Goal: Transaction & Acquisition: Purchase product/service

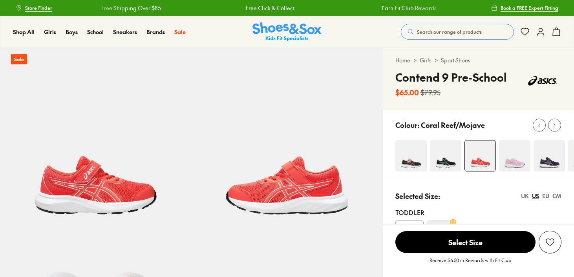
select select "*"
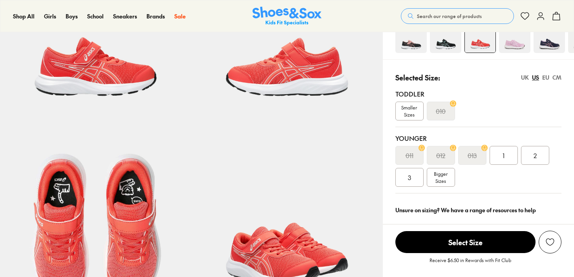
scroll to position [118, 0]
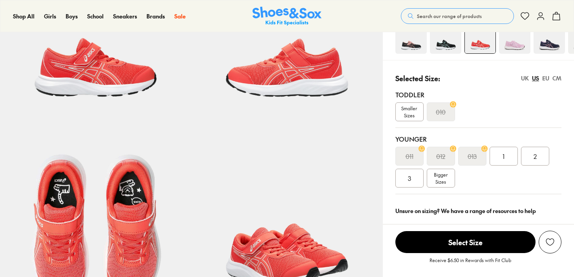
click at [519, 44] on img at bounding box center [514, 37] width 31 height 31
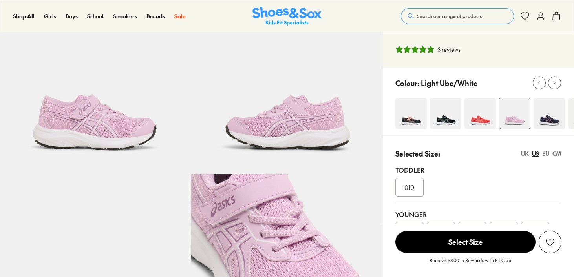
scroll to position [137, 0]
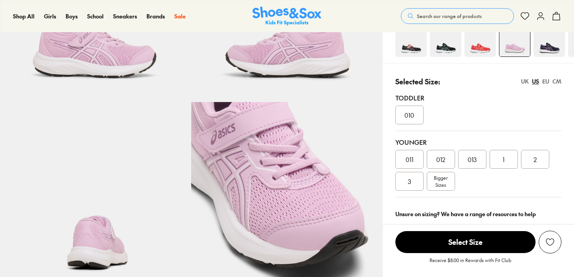
select select "*"
click at [409, 186] on span "3" at bounding box center [409, 181] width 3 height 9
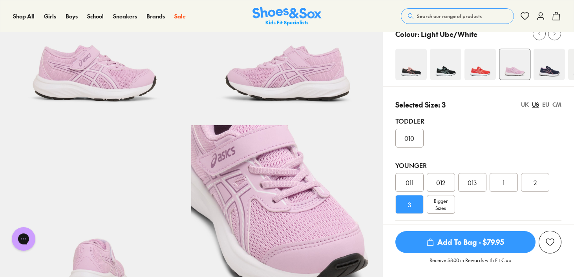
scroll to position [274, 0]
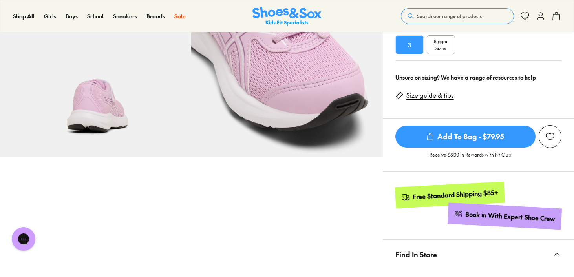
click at [476, 137] on span "Add To Bag - $79.95" at bounding box center [466, 137] width 140 height 22
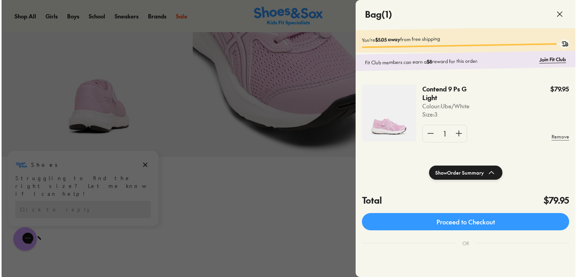
scroll to position [275, 0]
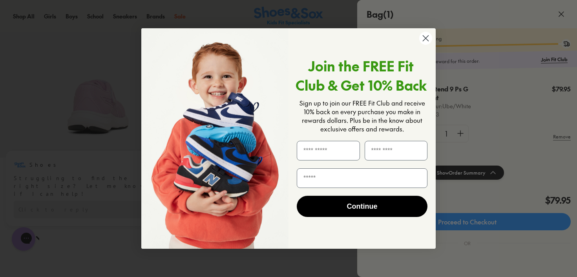
click at [427, 36] on circle "Close dialog" at bounding box center [426, 38] width 13 height 13
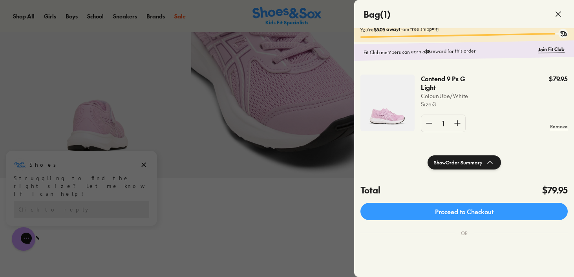
scroll to position [11, 0]
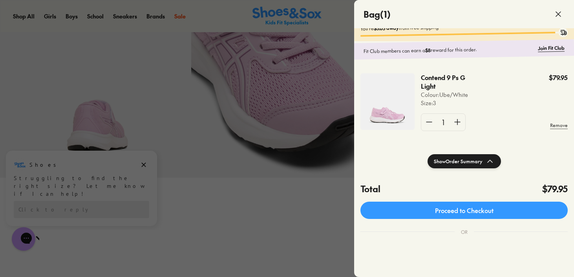
click at [147, 160] on div at bounding box center [287, 138] width 574 height 277
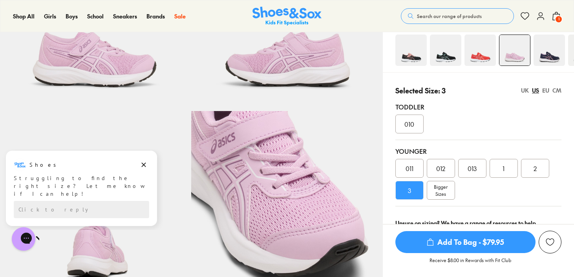
scroll to position [128, 0]
click at [526, 89] on div "UK" at bounding box center [525, 90] width 8 height 8
click at [537, 91] on div "US" at bounding box center [535, 90] width 7 height 8
click at [557, 91] on div "CM" at bounding box center [557, 90] width 9 height 8
click at [432, 197] on div "Bigger Sizes" at bounding box center [441, 190] width 28 height 19
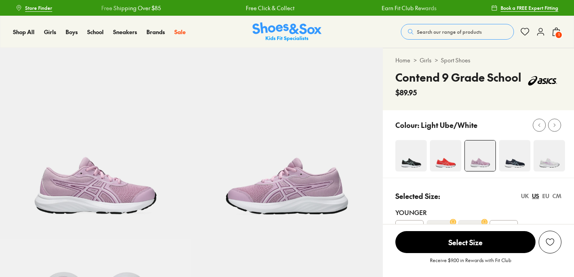
scroll to position [139, 0]
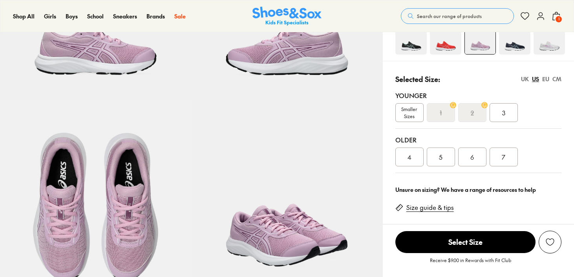
select select "*"
click at [416, 160] on div "4" at bounding box center [410, 157] width 28 height 19
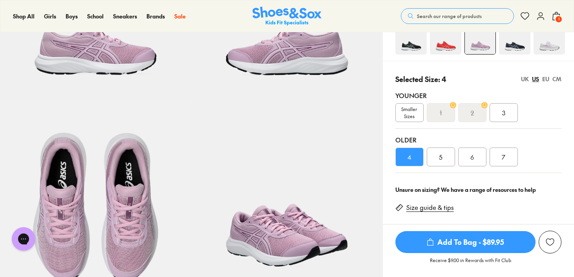
click at [458, 244] on span "Add To Bag - $89.95" at bounding box center [466, 242] width 140 height 22
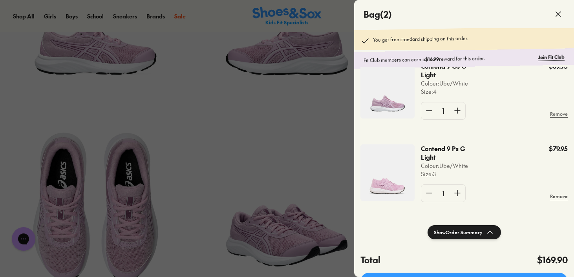
scroll to position [23, 0]
